Goal: Obtain resource: Download file/media

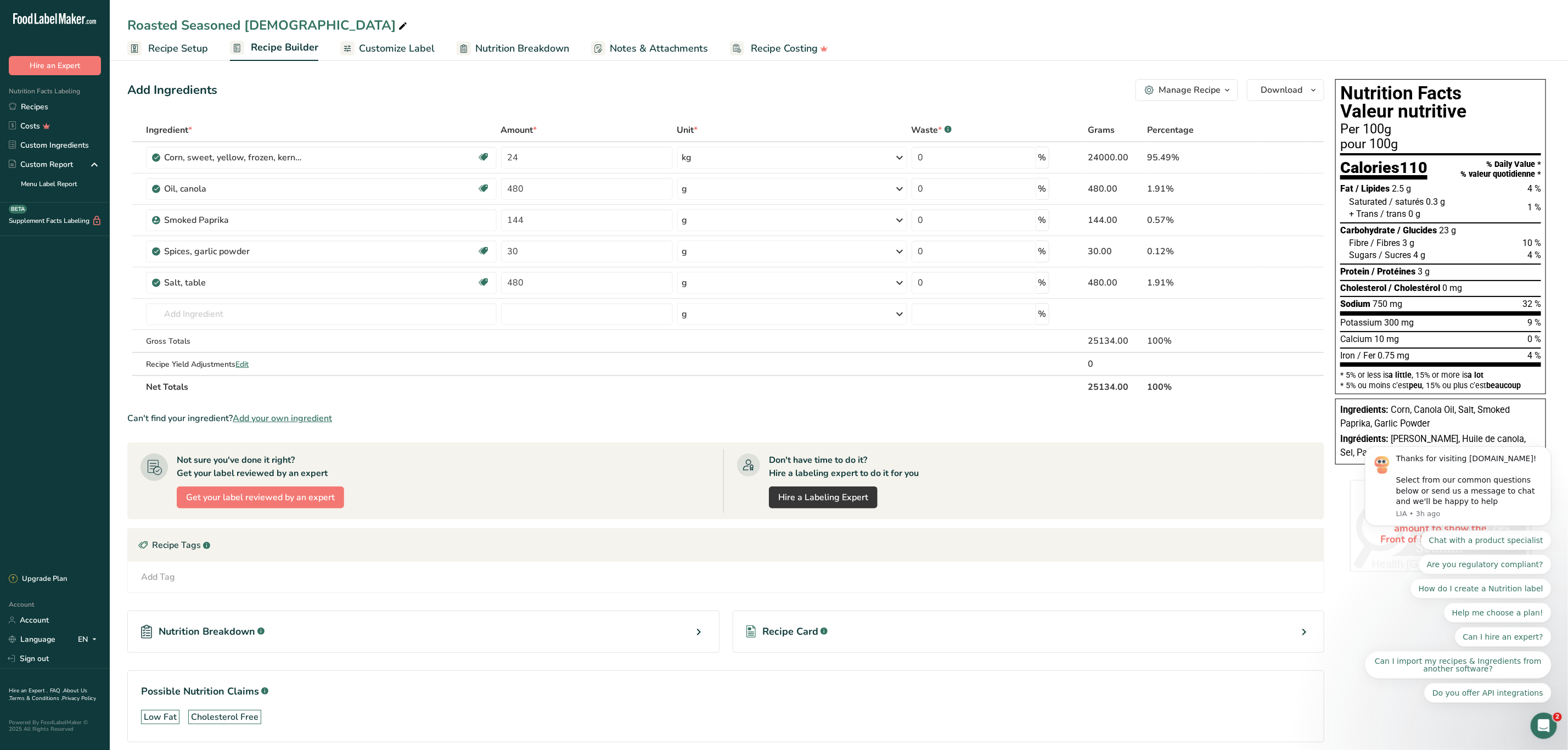
click at [1176, 91] on div "Manage Recipe" at bounding box center [1189, 90] width 62 height 13
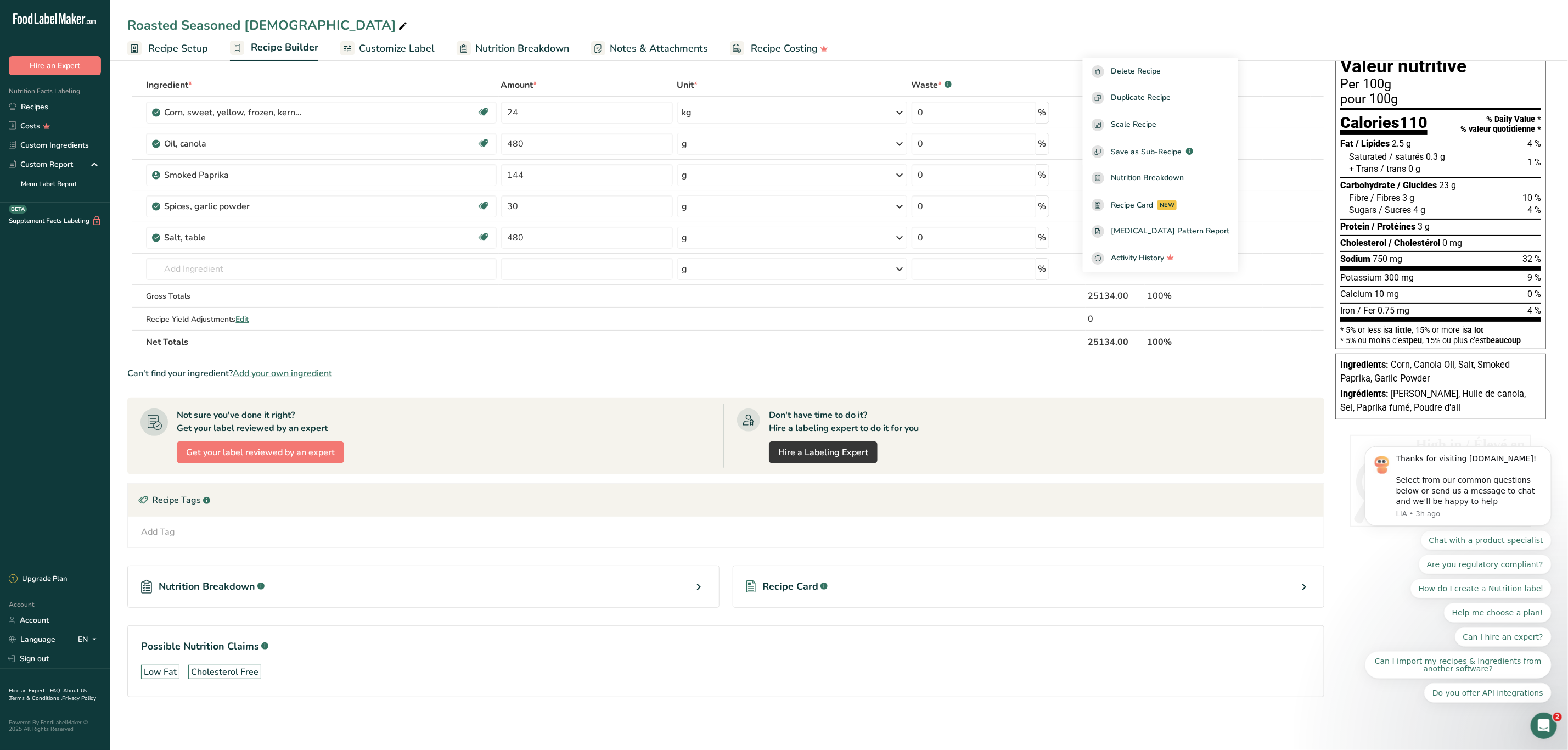
click at [1157, 441] on div "Don't have time to do it? Hire a labeling expert to do it for you Hire a Labeli…" at bounding box center [1018, 436] width 588 height 64
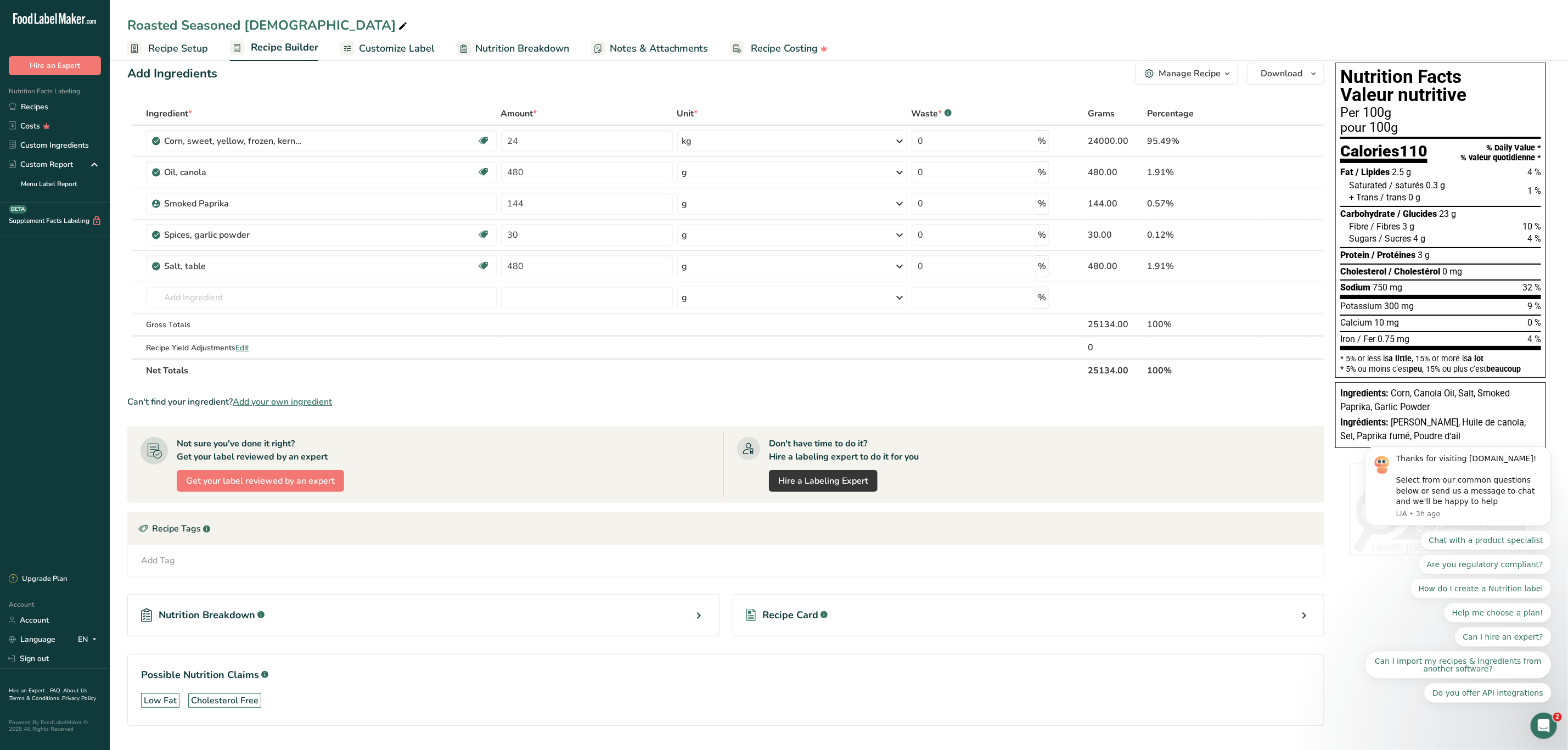
scroll to position [0, 0]
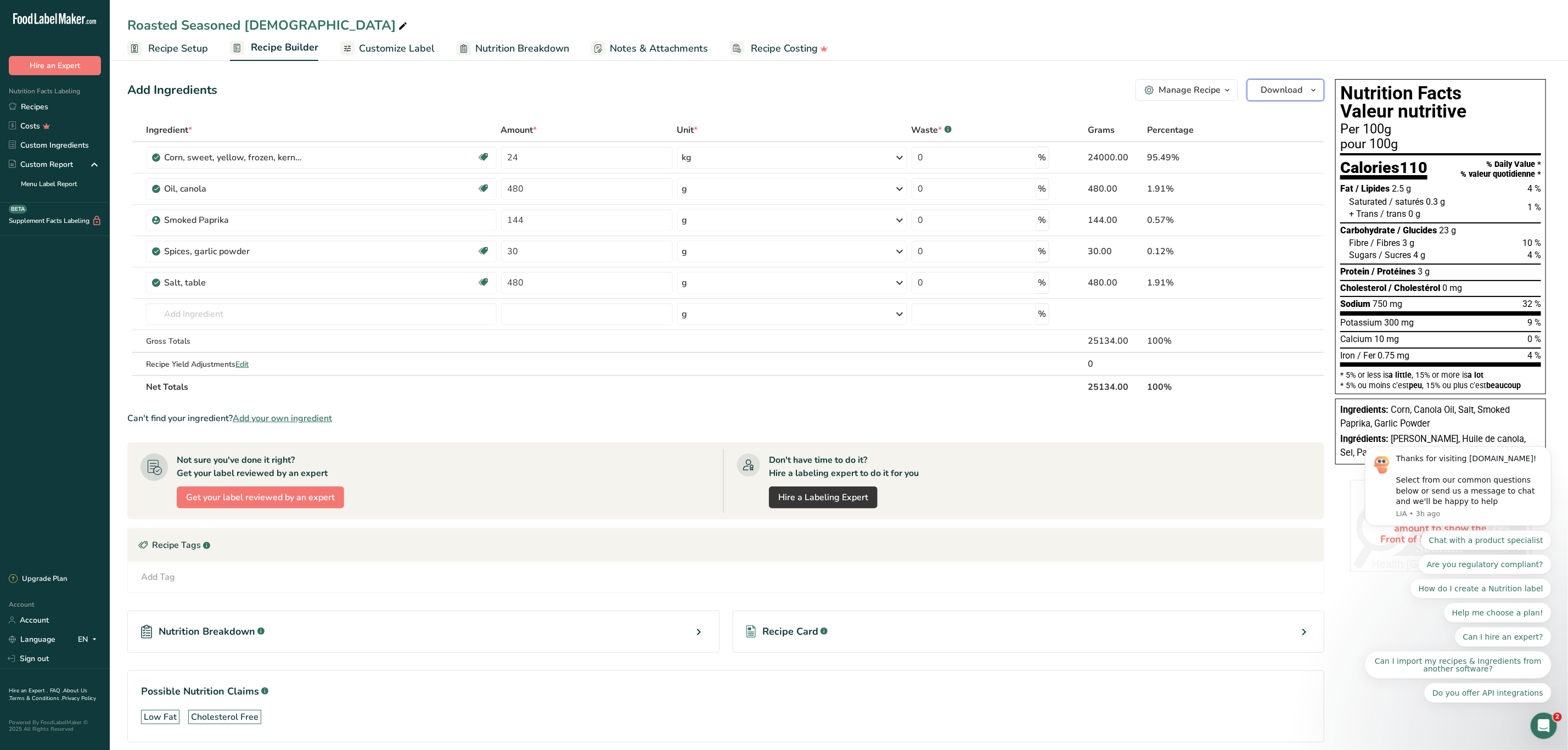
click at [1309, 80] on button "Download" at bounding box center [1286, 90] width 77 height 22
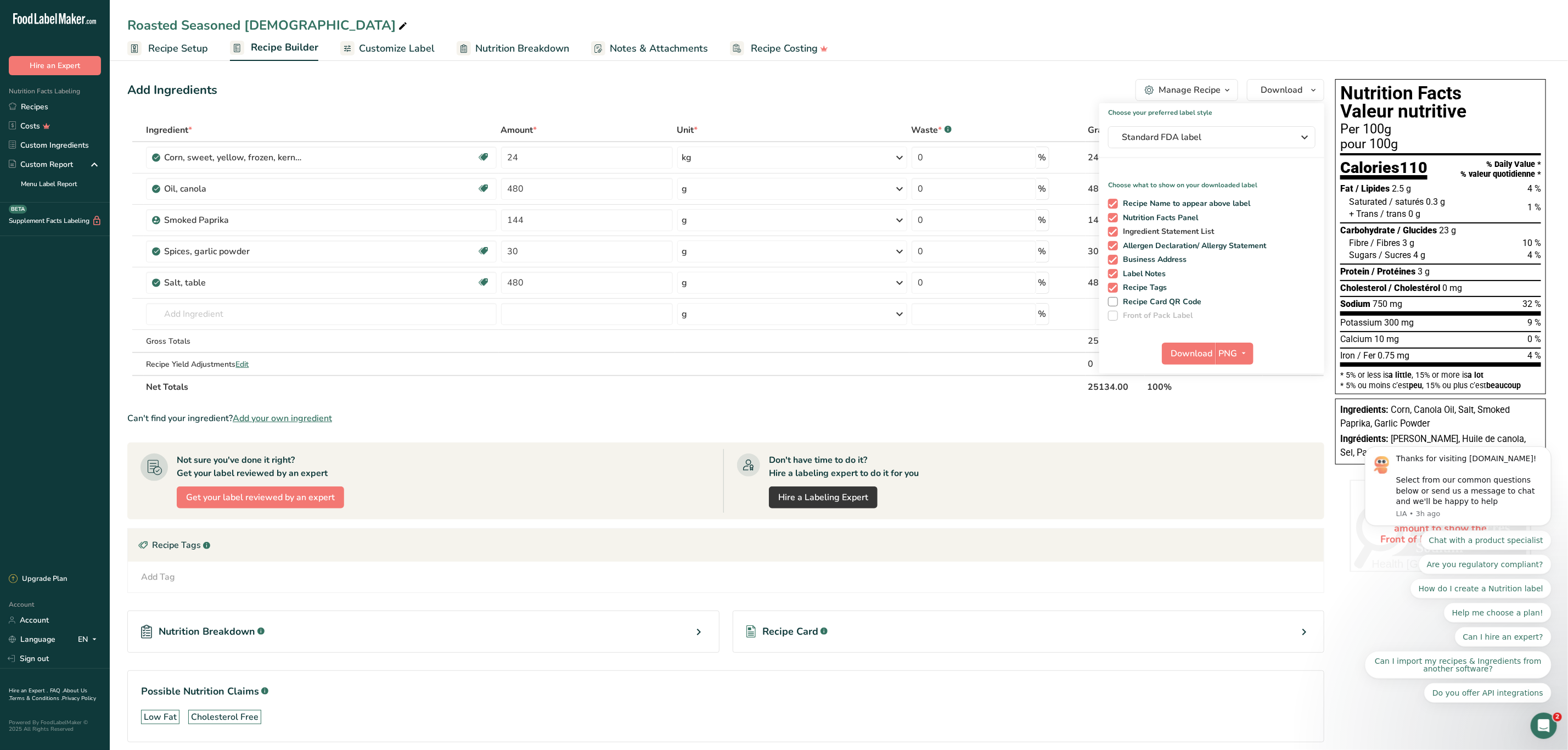
click at [1116, 231] on span at bounding box center [1113, 231] width 10 height 10
click at [1116, 231] on input "Ingredient Statement List" at bounding box center [1112, 231] width 7 height 7
checkbox input "false"
click at [1115, 244] on span at bounding box center [1113, 246] width 10 height 10
click at [1115, 244] on input "Allergen Declaration/ Allergy Statement" at bounding box center [1112, 245] width 7 height 7
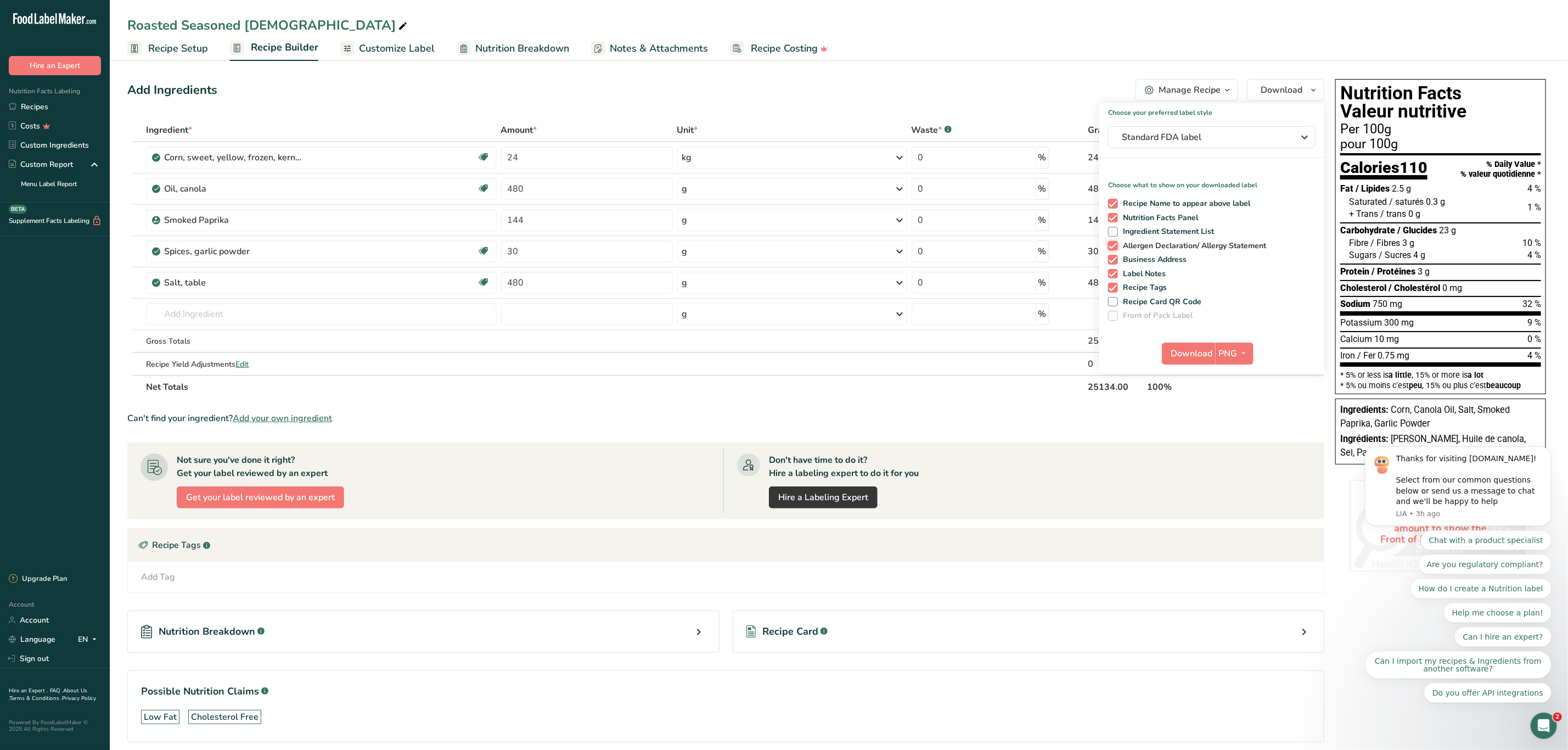
checkbox input "false"
click at [1117, 201] on span at bounding box center [1113, 204] width 10 height 10
click at [1116, 201] on input "Recipe Name to appear above label" at bounding box center [1112, 204] width 7 height 7
checkbox input "false"
click at [1110, 258] on span at bounding box center [1113, 260] width 10 height 10
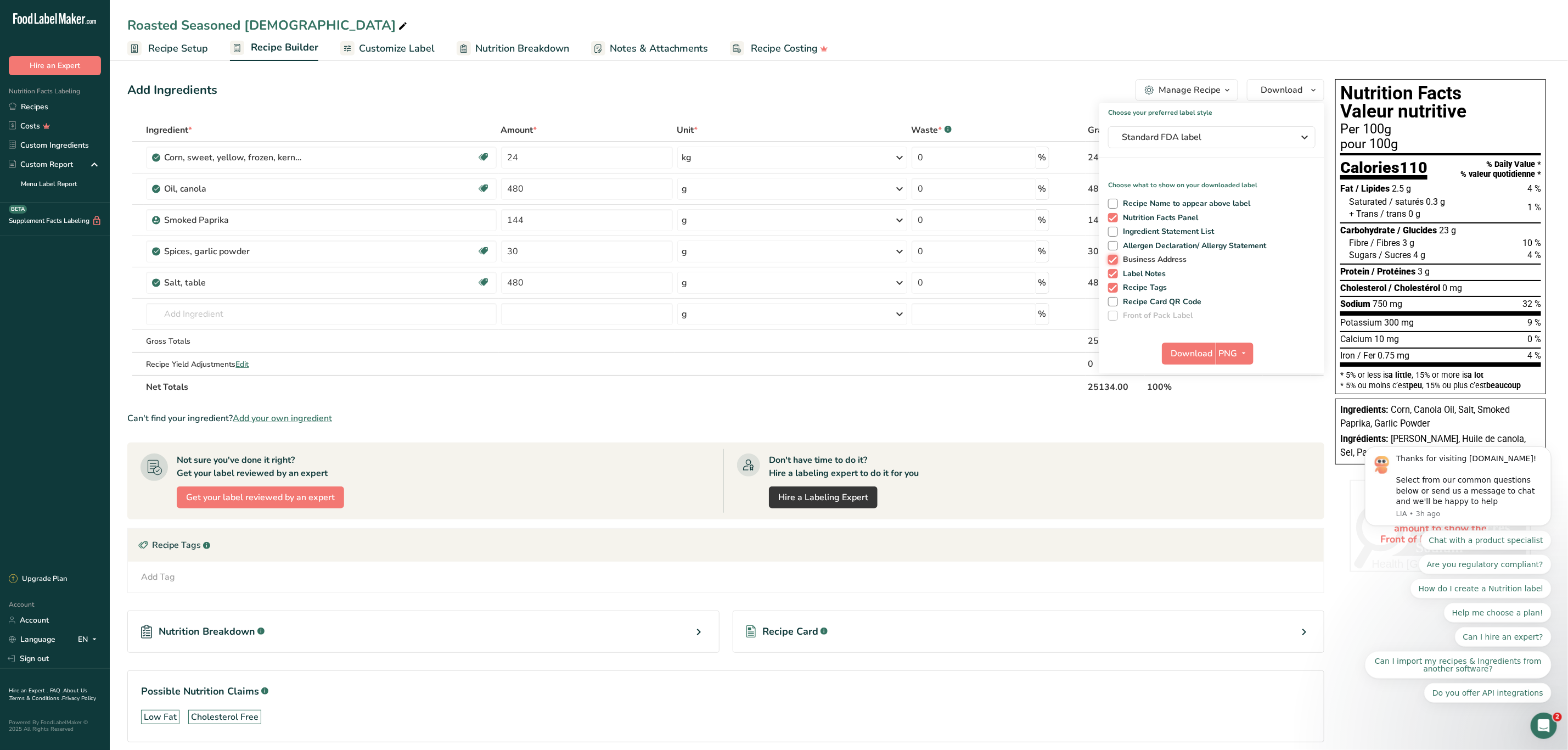
click at [1110, 258] on input "Business Address" at bounding box center [1112, 260] width 7 height 7
checkbox input "false"
click at [1112, 275] on span at bounding box center [1113, 274] width 10 height 10
click at [1112, 275] on input "Label Notes" at bounding box center [1112, 274] width 7 height 7
checkbox input "false"
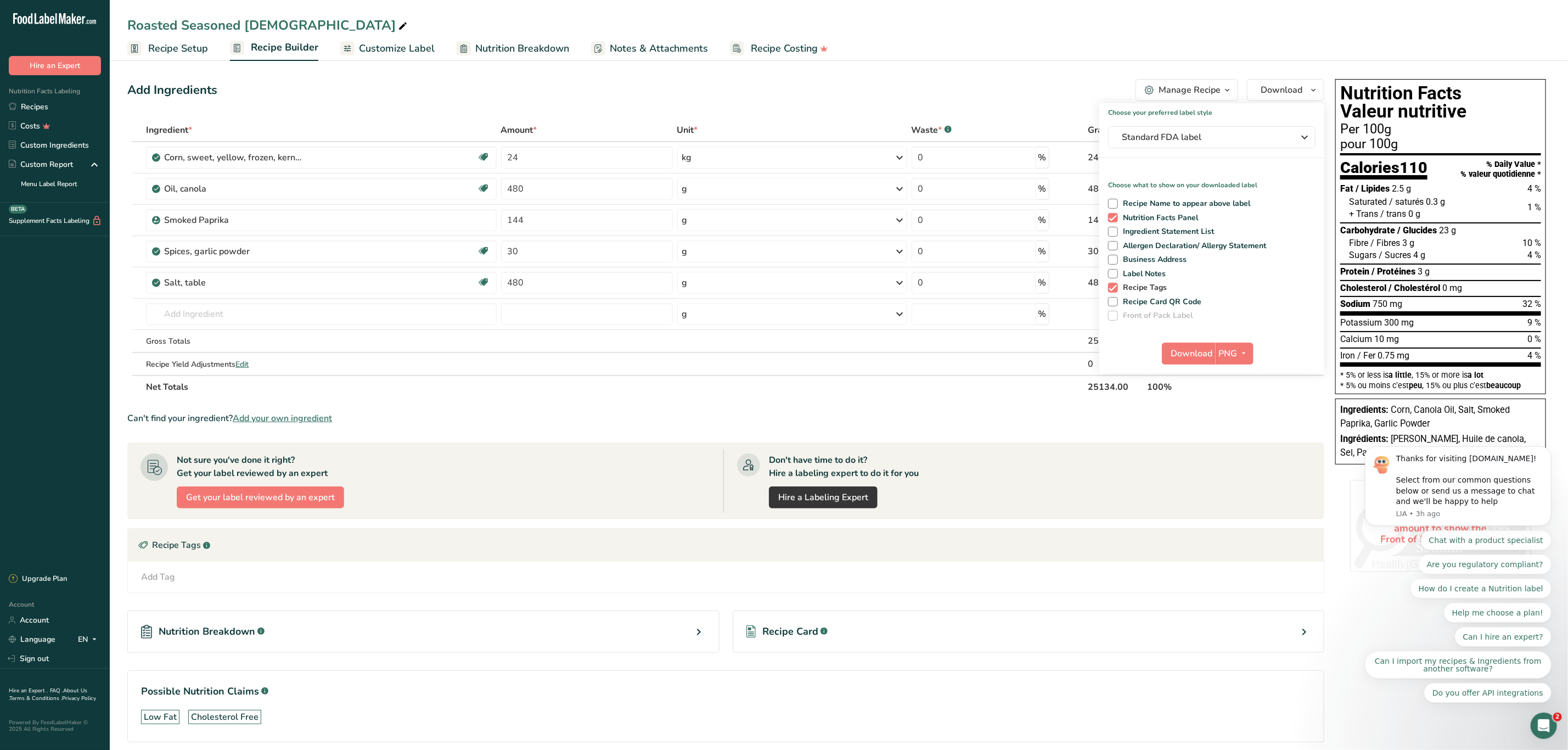
click at [1110, 285] on span at bounding box center [1113, 288] width 10 height 10
click at [1110, 285] on input "Recipe Tags" at bounding box center [1112, 287] width 7 height 7
checkbox input "false"
click at [1304, 133] on icon "button" at bounding box center [1304, 137] width 13 height 20
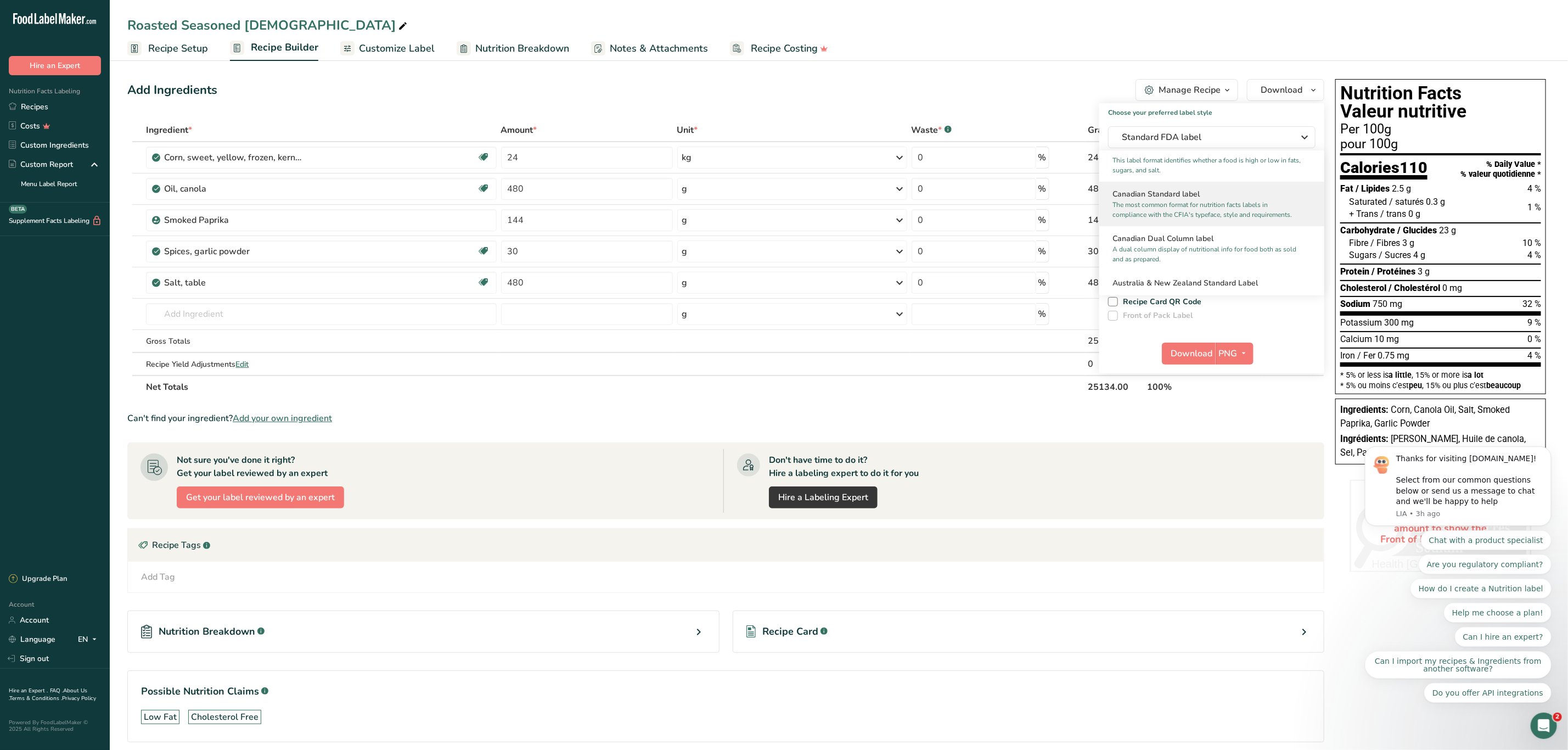
click at [1218, 220] on p "The most common format for nutrition facts labels in compliance with the CFIA's…" at bounding box center [1207, 210] width 189 height 20
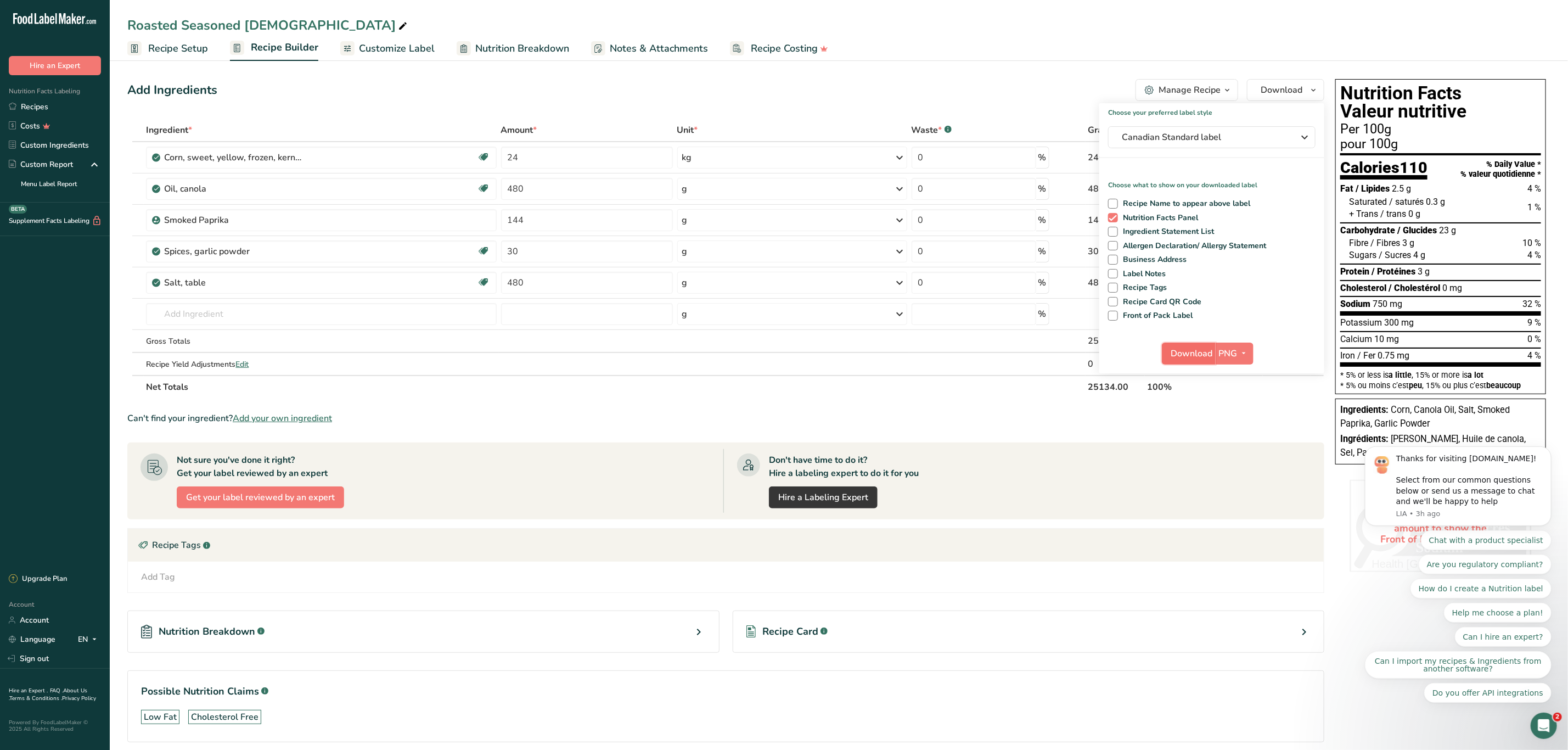
click at [1196, 345] on button "Download" at bounding box center [1189, 354] width 54 height 22
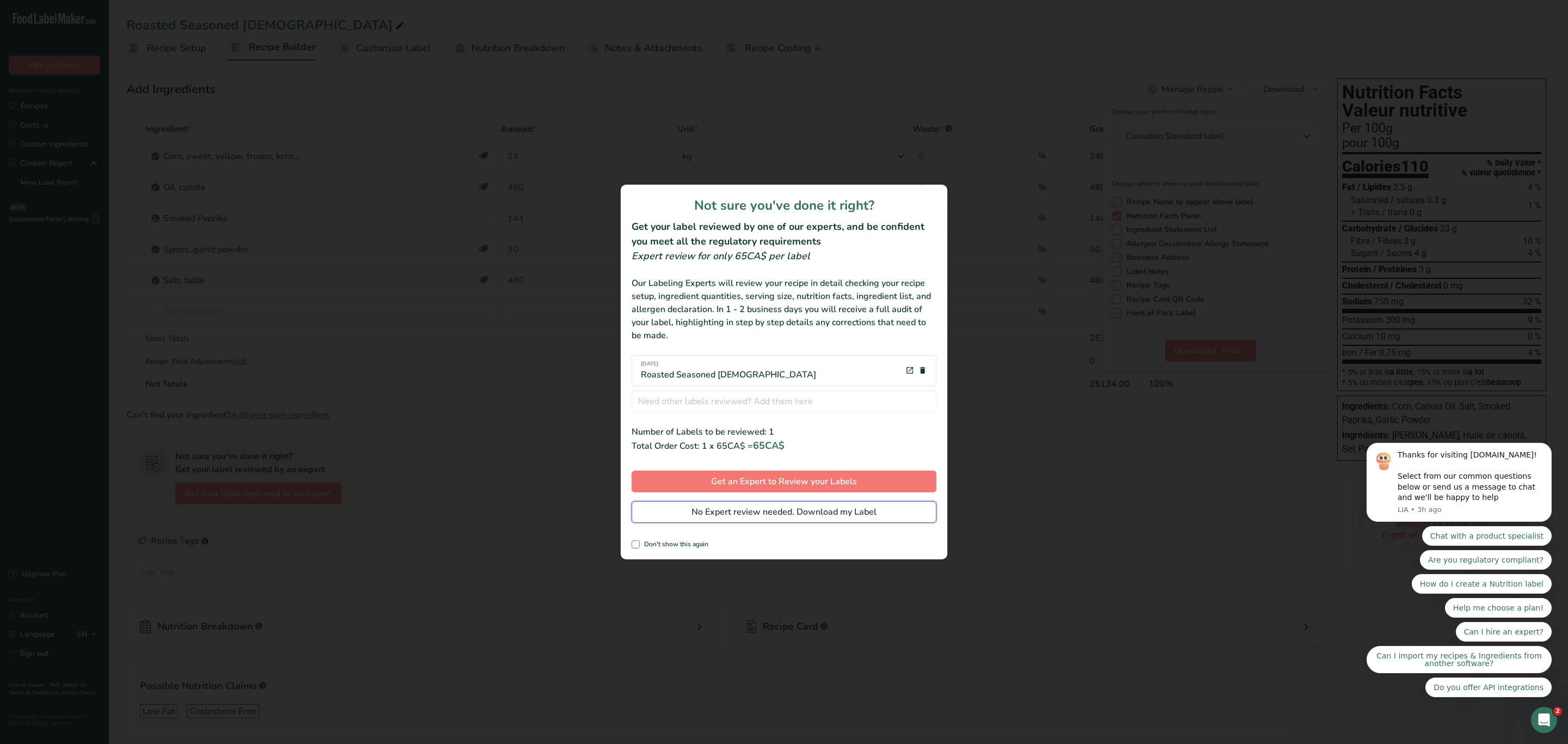
click at [810, 510] on span "No Expert review needed. Download my Label" at bounding box center [784, 511] width 185 height 13
